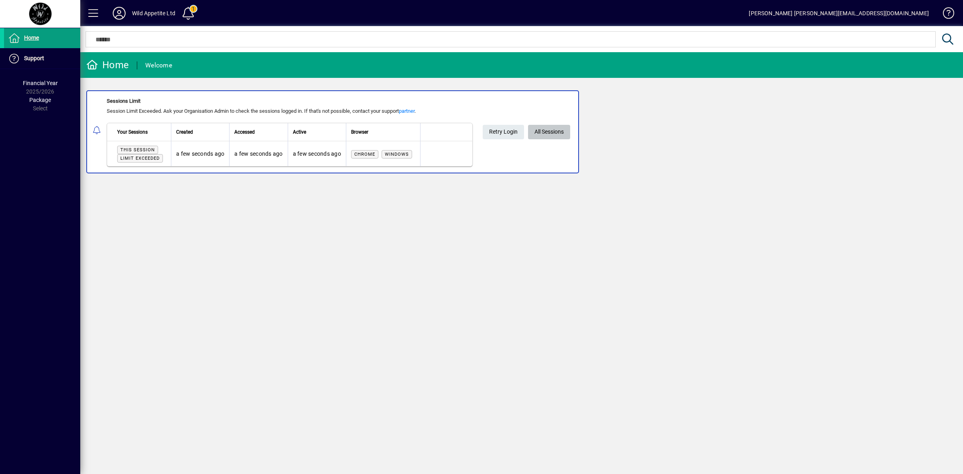
click at [562, 131] on span "All Sessions" at bounding box center [548, 131] width 29 height 13
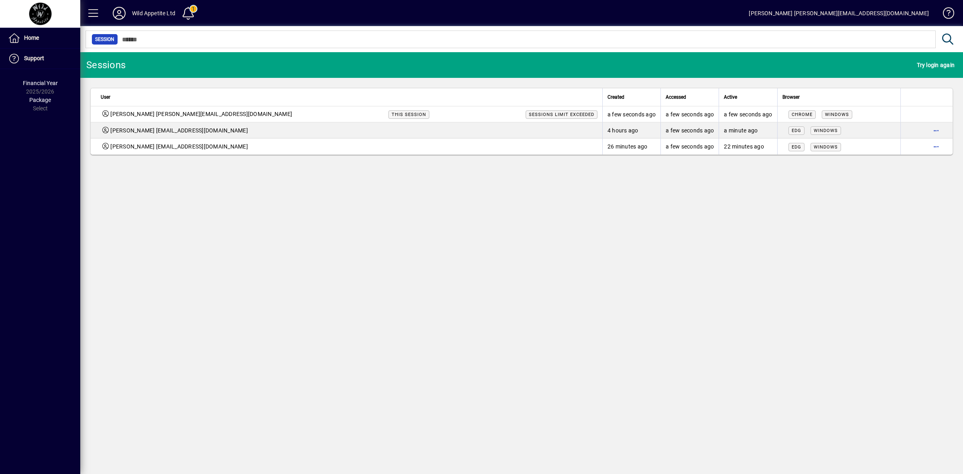
click at [329, 218] on div "Sessions Try login again User Created Accessed Active Browser [PERSON_NAME] [PE…" at bounding box center [521, 263] width 882 height 422
click at [122, 15] on icon at bounding box center [119, 13] width 16 height 13
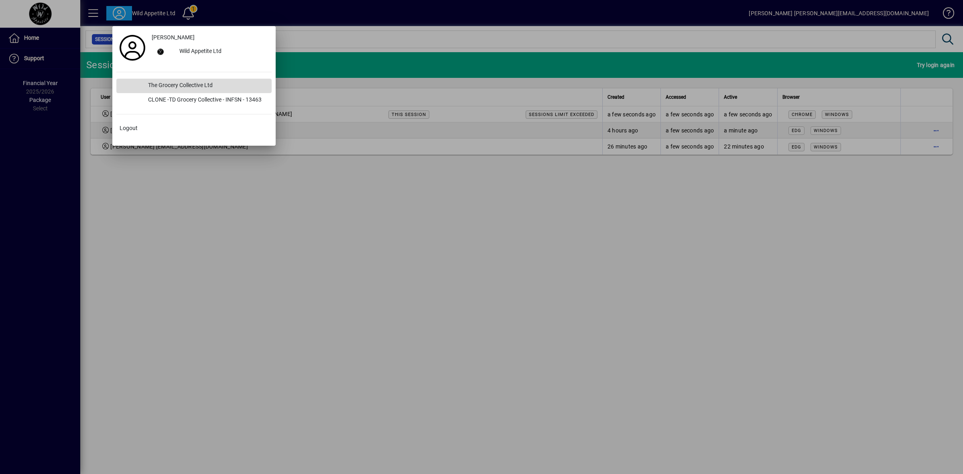
click at [165, 80] on div "The Grocery Collective Ltd" at bounding box center [207, 86] width 130 height 14
